Goal: Task Accomplishment & Management: Manage account settings

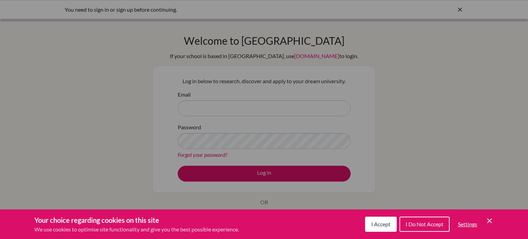
click at [378, 229] on button "I Accept" at bounding box center [381, 224] width 32 height 15
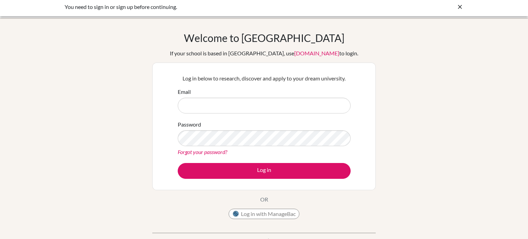
scroll to position [3, 0]
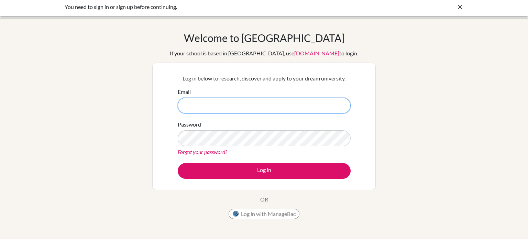
click at [285, 100] on input "Email" at bounding box center [264, 106] width 173 height 16
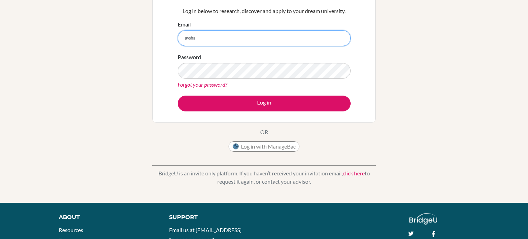
scroll to position [70, 0]
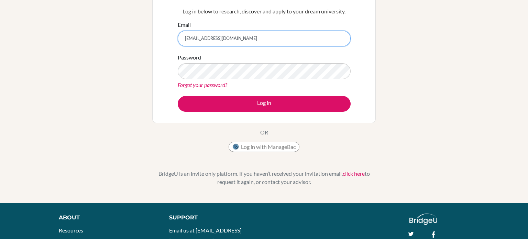
type input "aysha.ahmed@summitschool.ae"
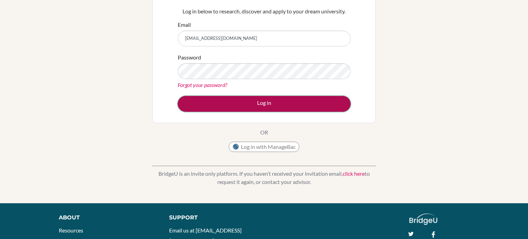
click at [249, 100] on button "Log in" at bounding box center [264, 104] width 173 height 16
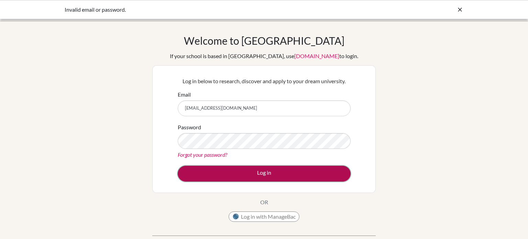
click at [230, 170] on button "Log in" at bounding box center [264, 174] width 173 height 16
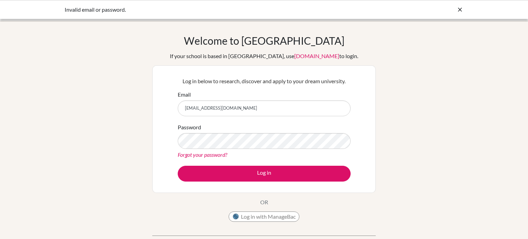
click at [218, 155] on link "Forgot your password?" at bounding box center [203, 154] width 50 height 7
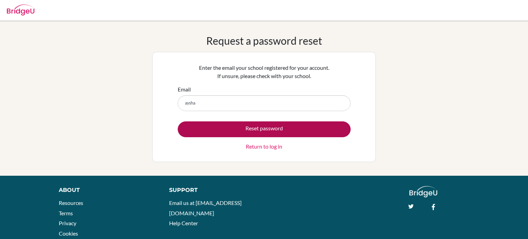
type input "[EMAIL_ADDRESS][DOMAIN_NAME]"
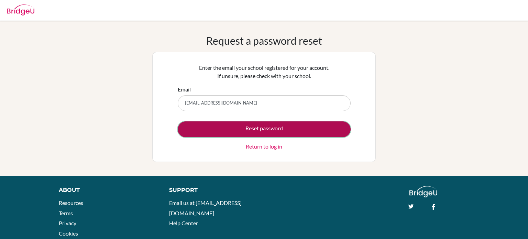
click at [274, 128] on button "Reset password" at bounding box center [264, 129] width 173 height 16
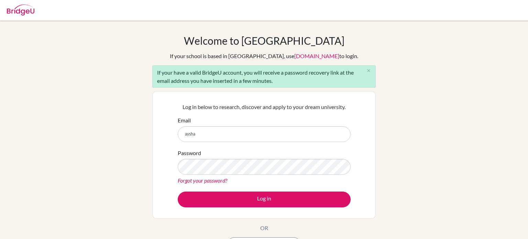
type input "[EMAIL_ADDRESS][DOMAIN_NAME]"
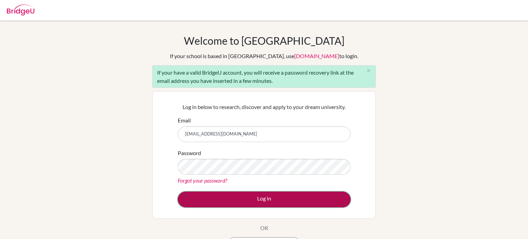
click at [279, 204] on button "Log in" at bounding box center [264, 200] width 173 height 16
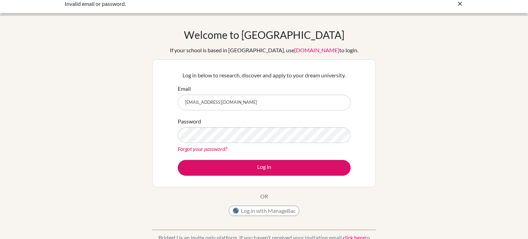
scroll to position [6, 0]
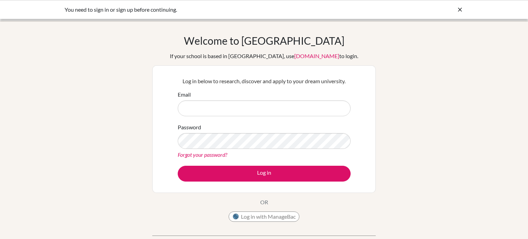
click at [213, 156] on link "Forgot your password?" at bounding box center [203, 154] width 50 height 7
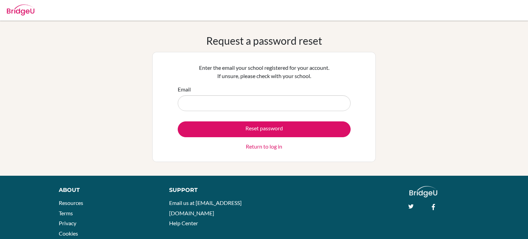
click at [229, 107] on input "Email" at bounding box center [264, 103] width 173 height 16
type input "aysha.ahmed@summitschool.ae"
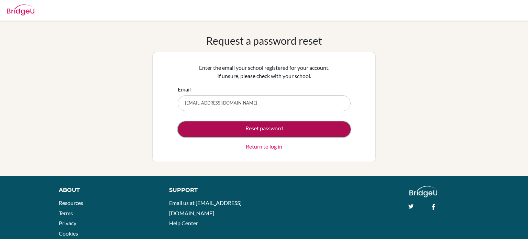
click at [235, 130] on button "Reset password" at bounding box center [264, 129] width 173 height 16
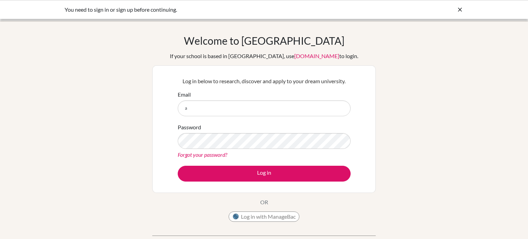
type input "aysha.ahmed@summitschool.ae"
click at [211, 152] on link "Forgot your password?" at bounding box center [203, 154] width 50 height 7
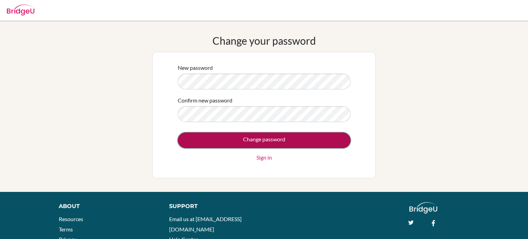
click at [281, 137] on input "Change password" at bounding box center [264, 140] width 173 height 16
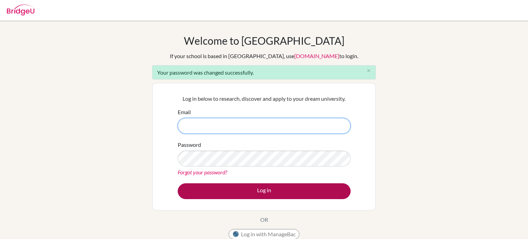
type input "[EMAIL_ADDRESS][DOMAIN_NAME]"
click at [316, 186] on button "Log in" at bounding box center [264, 191] width 173 height 16
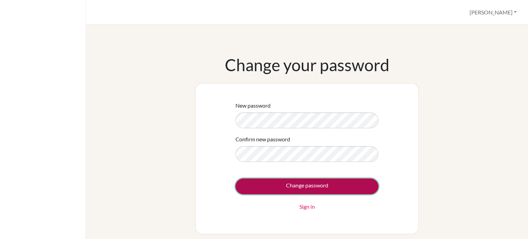
click at [306, 186] on input "Change password" at bounding box center [307, 187] width 143 height 16
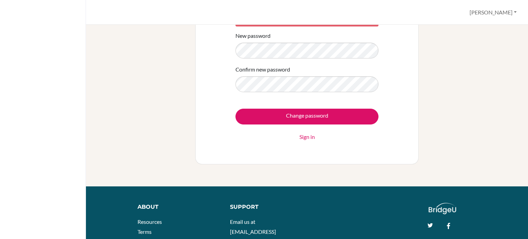
scroll to position [103, 0]
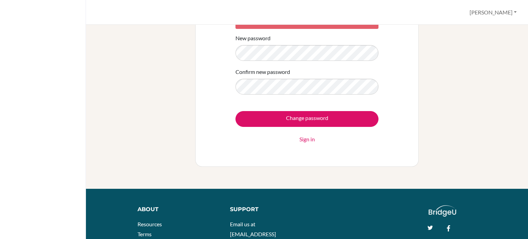
click at [311, 137] on link "Sign in" at bounding box center [307, 139] width 15 height 8
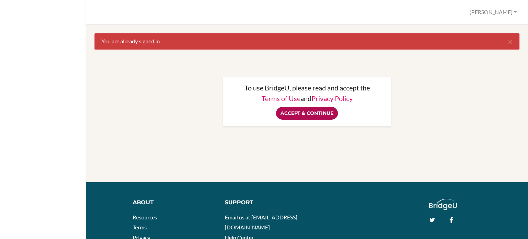
click at [305, 115] on input "Accept & Continue" at bounding box center [307, 113] width 62 height 13
